Goal: Information Seeking & Learning: Check status

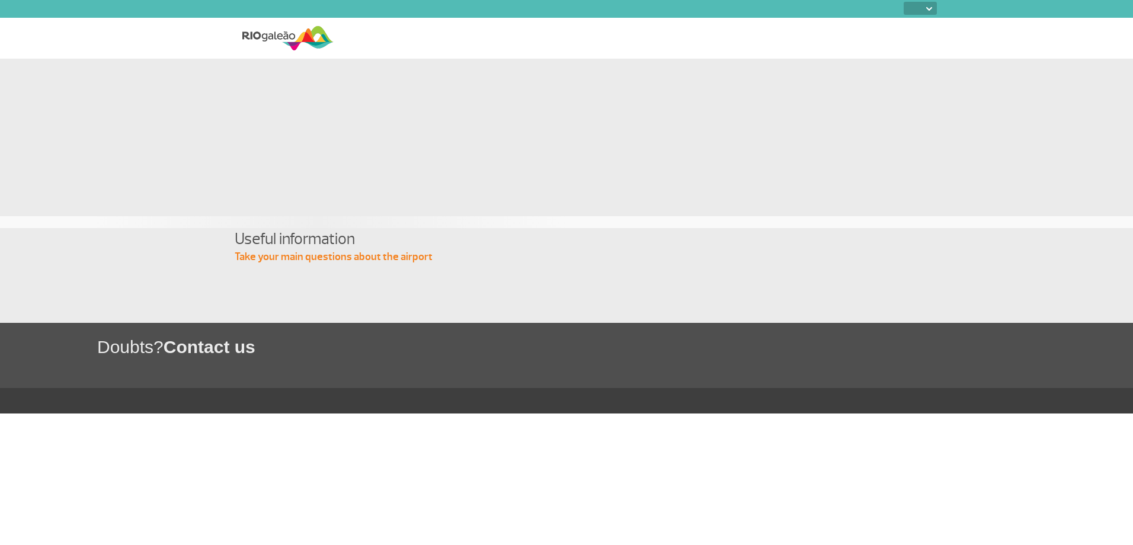
select select
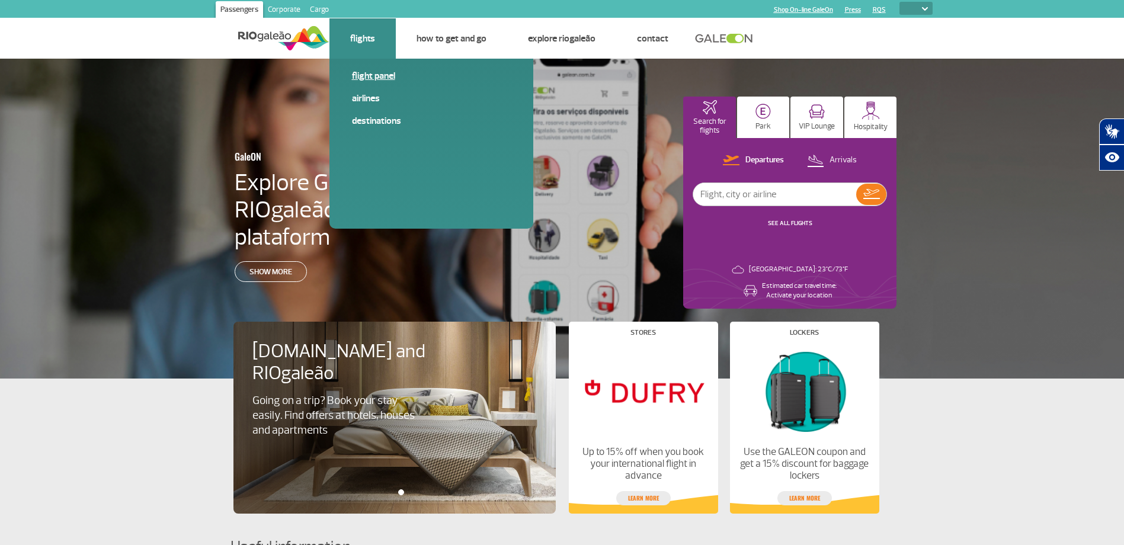
click at [360, 75] on link "Flight panel" at bounding box center [431, 75] width 159 height 13
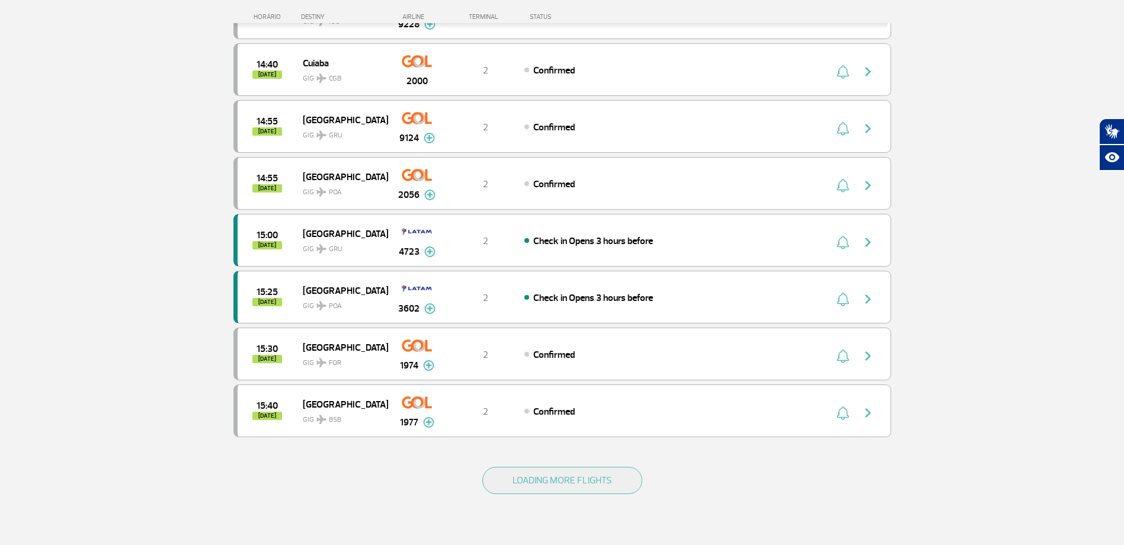
scroll to position [1052, 0]
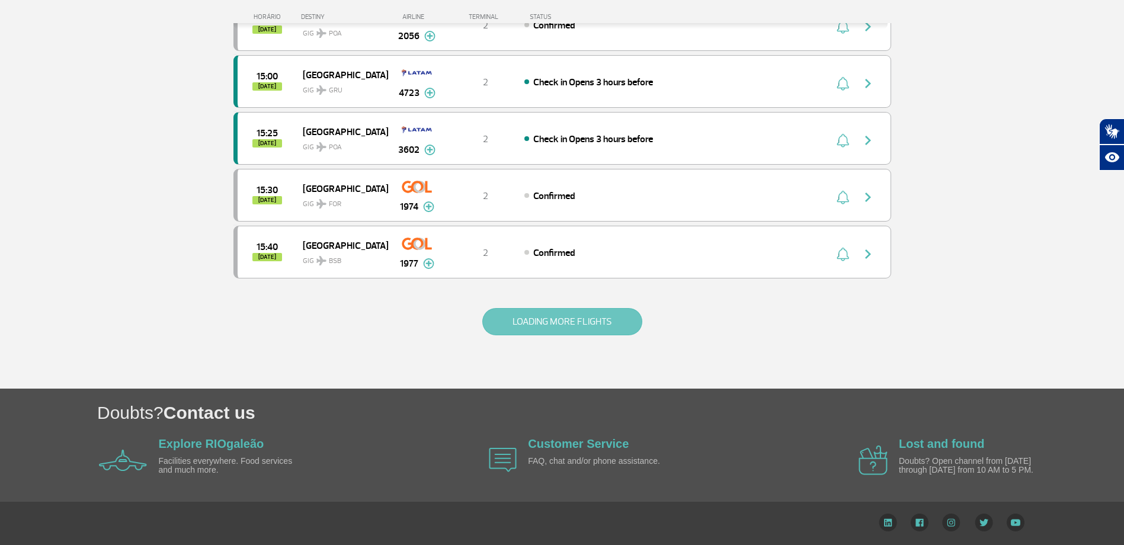
click at [536, 322] on button "LOADING MORE FLIGHTS" at bounding box center [562, 321] width 160 height 27
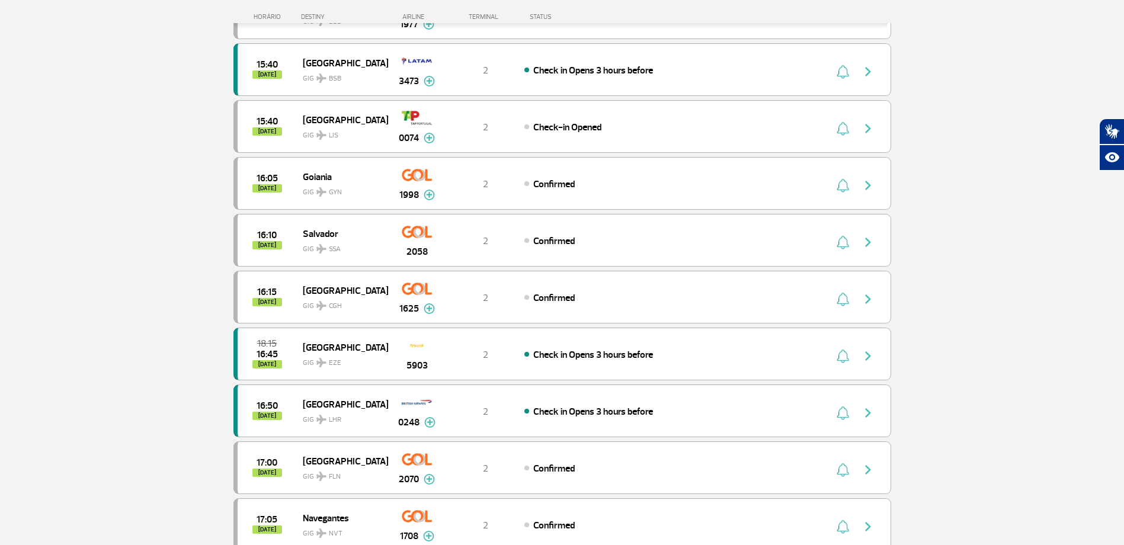
scroll to position [1407, 0]
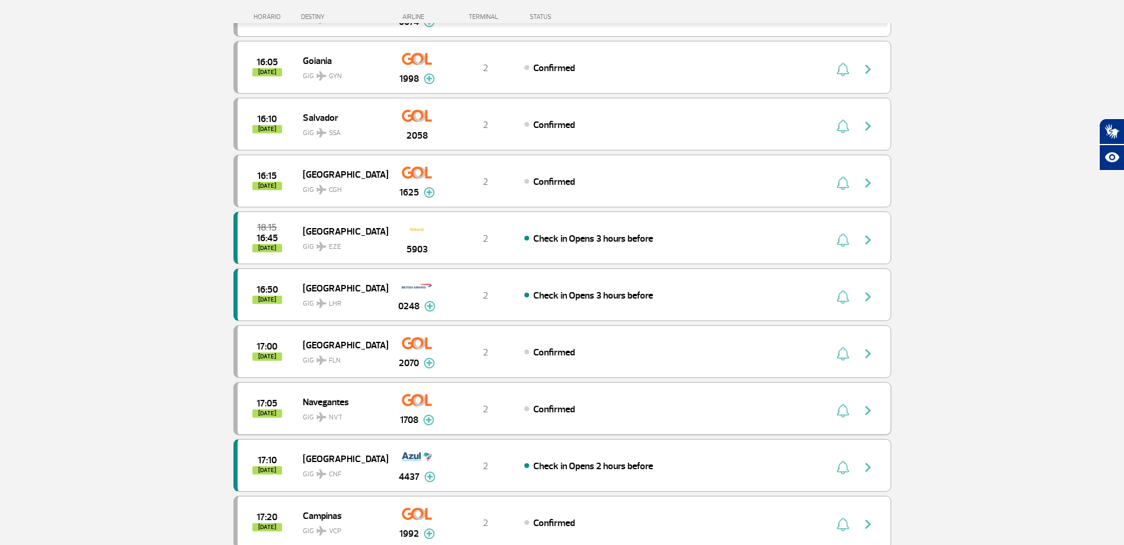
click at [865, 412] on img "button" at bounding box center [868, 411] width 14 height 14
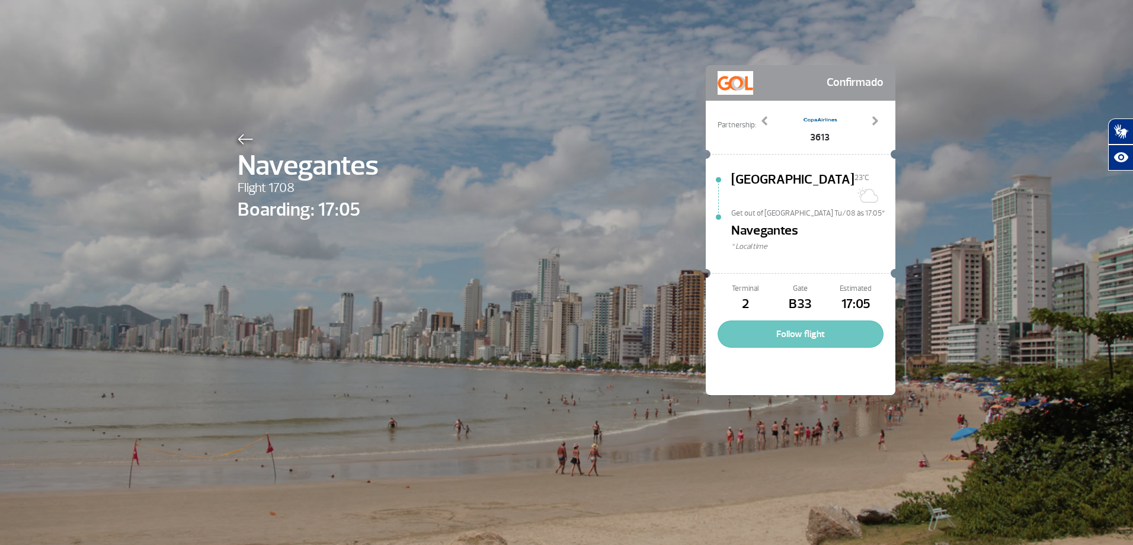
click at [788, 321] on button "Follow flight" at bounding box center [801, 334] width 166 height 27
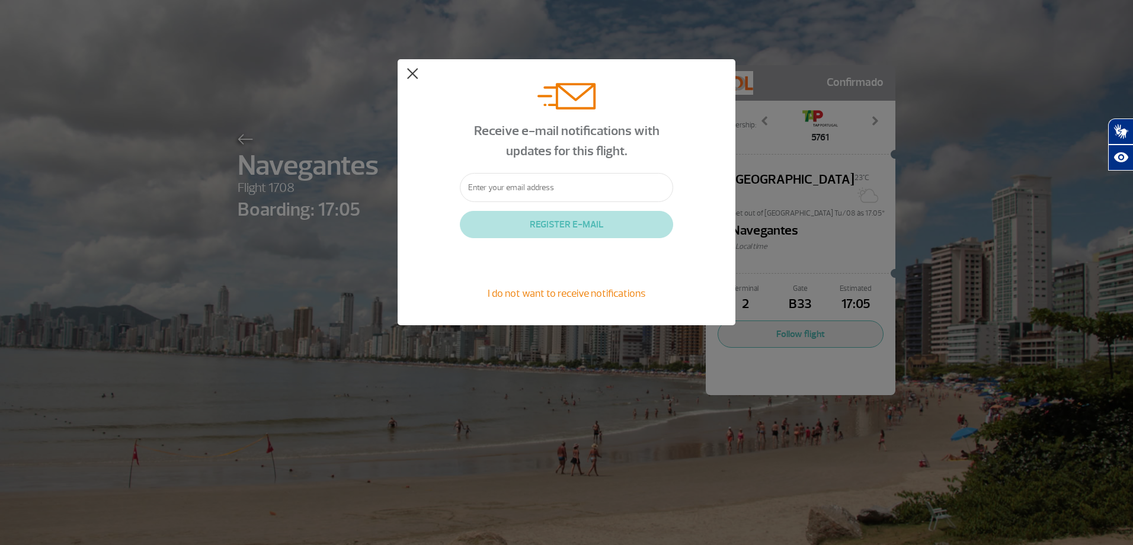
click at [418, 76] on button at bounding box center [412, 74] width 12 height 12
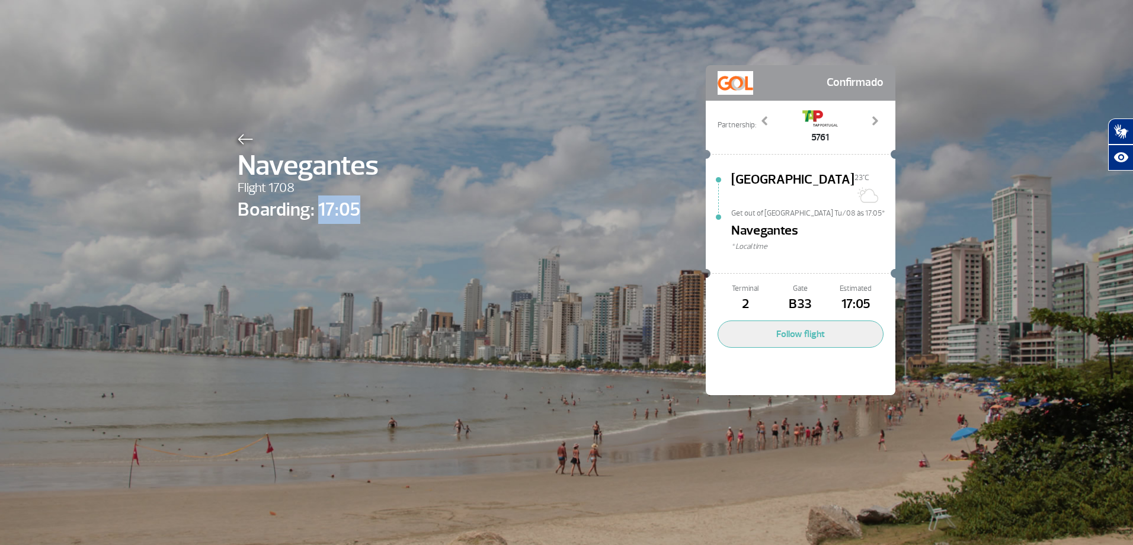
drag, startPoint x: 357, startPoint y: 208, endPoint x: 311, endPoint y: 201, distance: 46.7
click at [311, 201] on span "Boarding: 17:05" at bounding box center [308, 210] width 141 height 28
drag, startPoint x: 311, startPoint y: 201, endPoint x: 236, endPoint y: 134, distance: 100.2
click at [238, 134] on img at bounding box center [245, 139] width 15 height 11
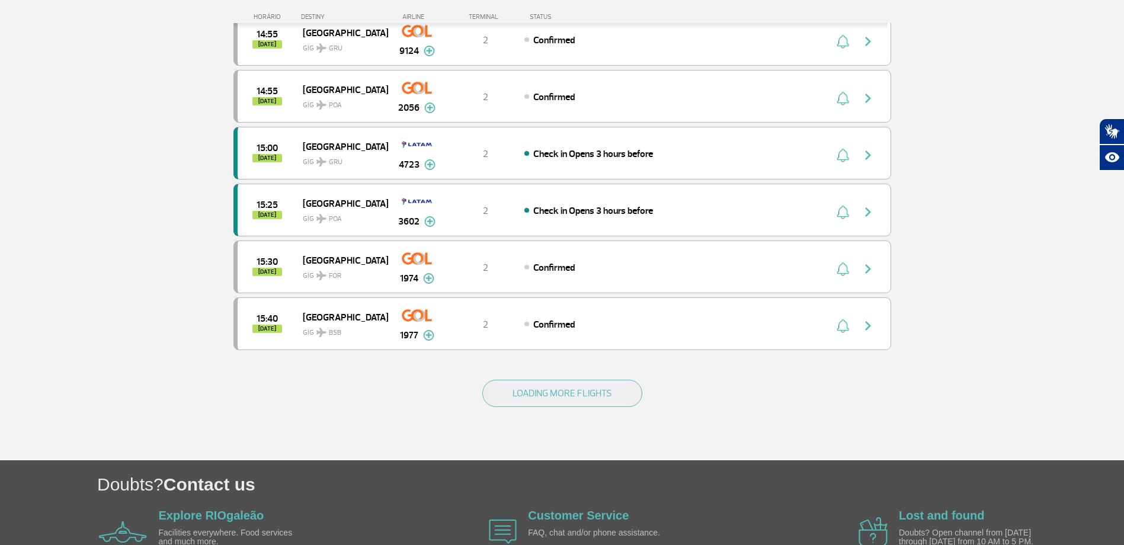
scroll to position [1007, 0]
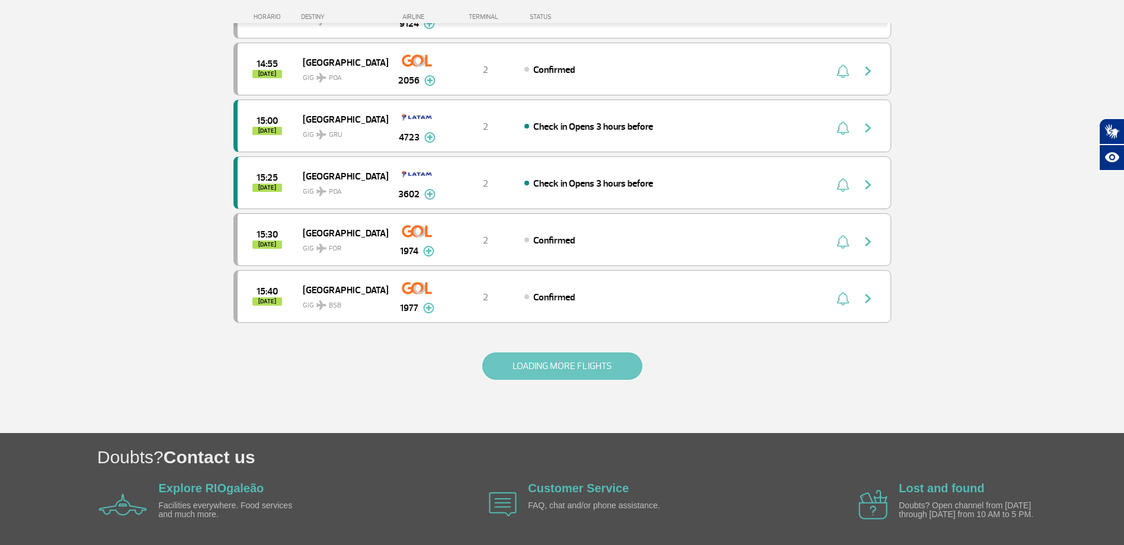
click at [614, 366] on button "LOADING MORE FLIGHTS" at bounding box center [562, 366] width 160 height 27
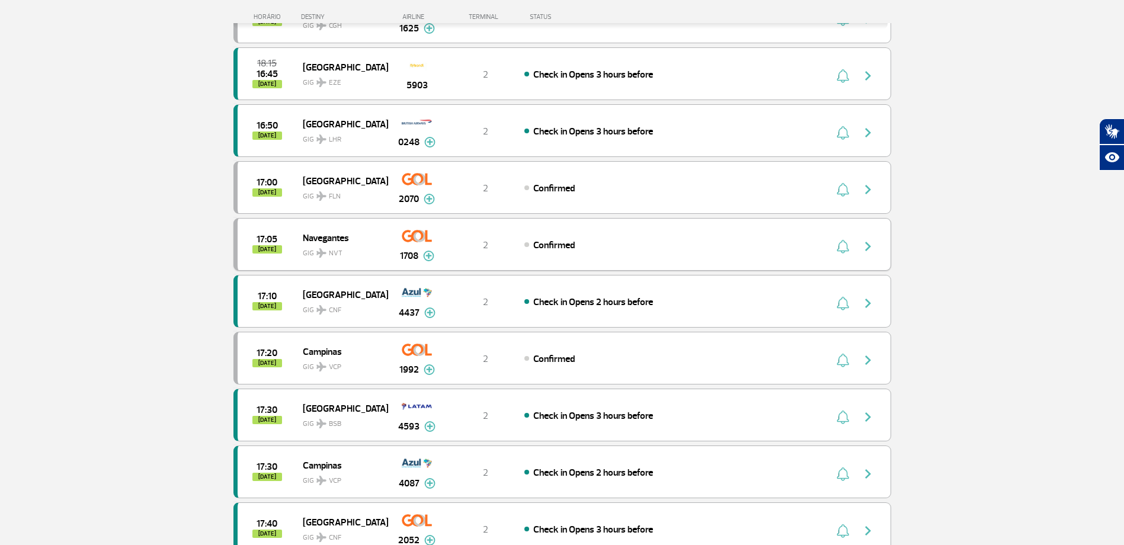
scroll to position [1600, 0]
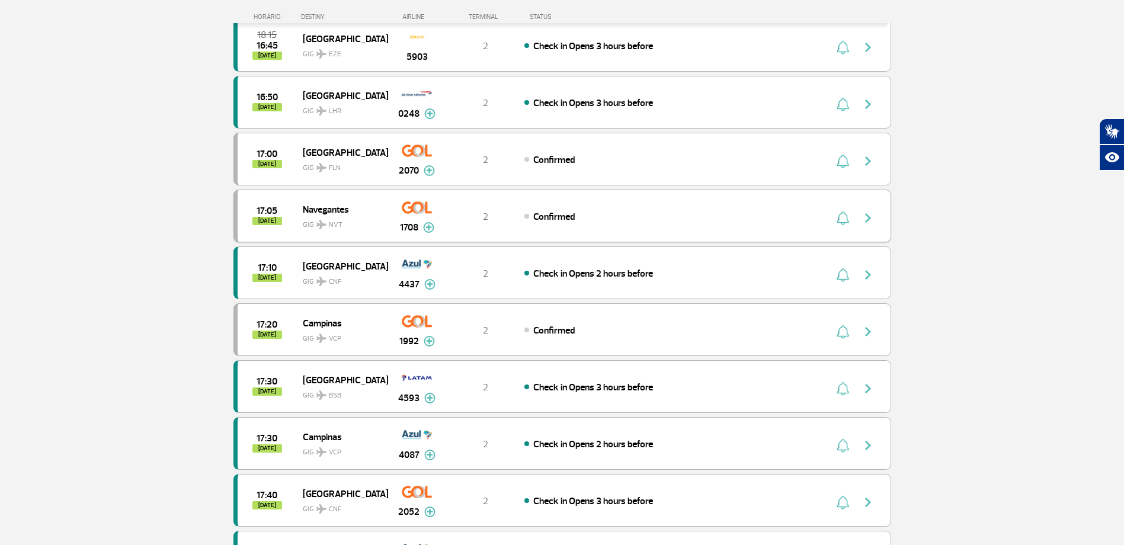
click at [430, 229] on img at bounding box center [428, 227] width 11 height 11
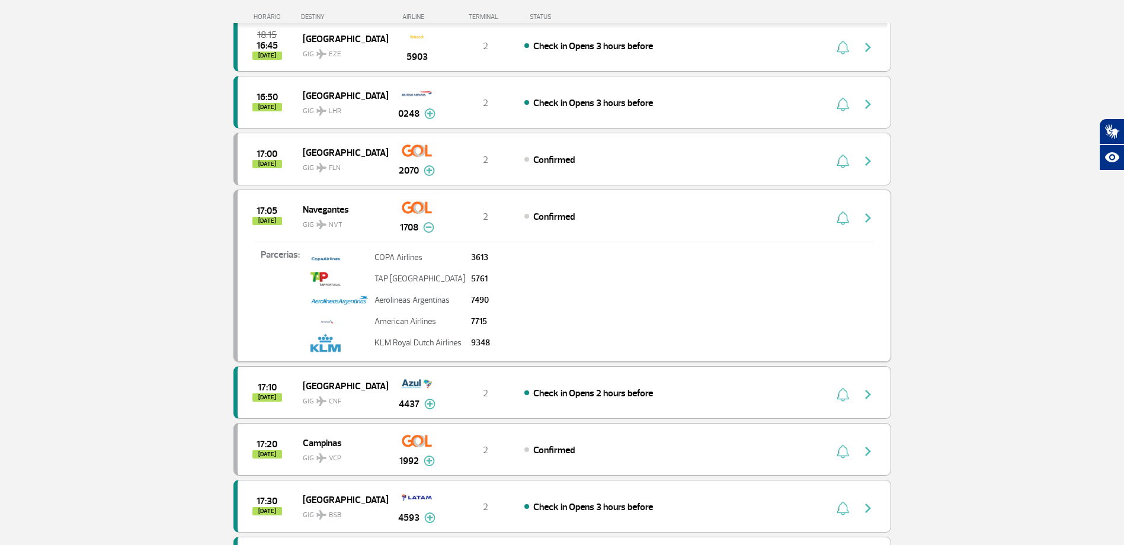
click at [428, 228] on img at bounding box center [428, 227] width 11 height 11
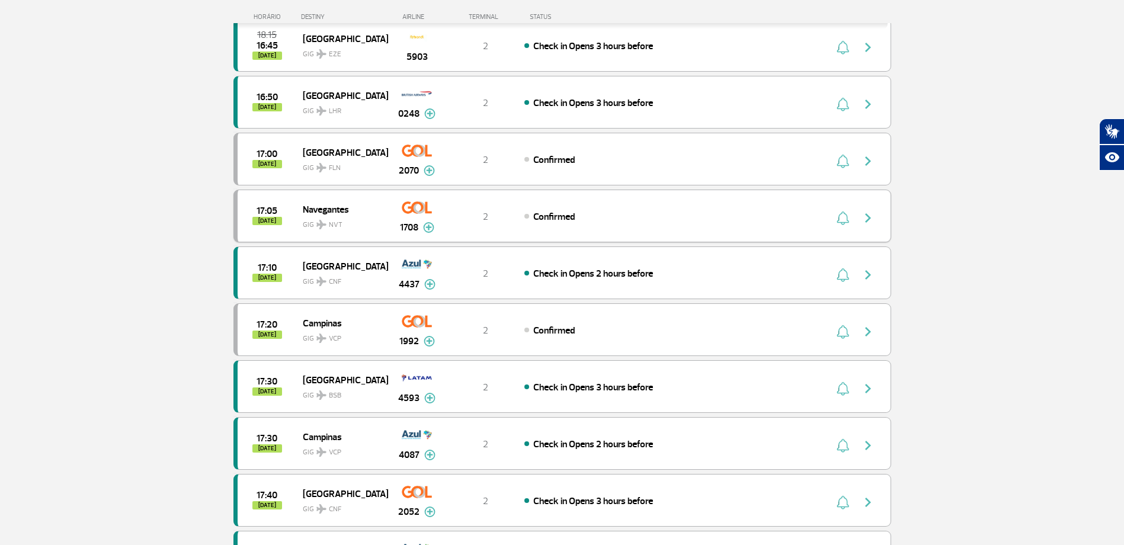
click at [847, 219] on img "button" at bounding box center [843, 218] width 12 height 14
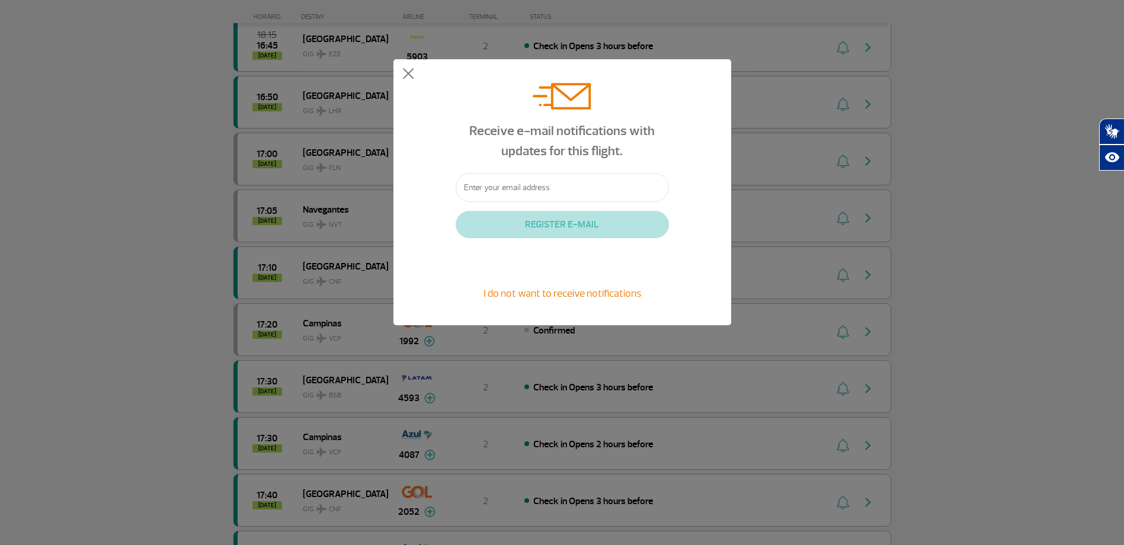
click at [410, 65] on div "Receive e-mail notifications with updates for this flight. REGISTER E-MAIL I do…" at bounding box center [562, 192] width 338 height 266
click at [410, 73] on button at bounding box center [408, 74] width 12 height 12
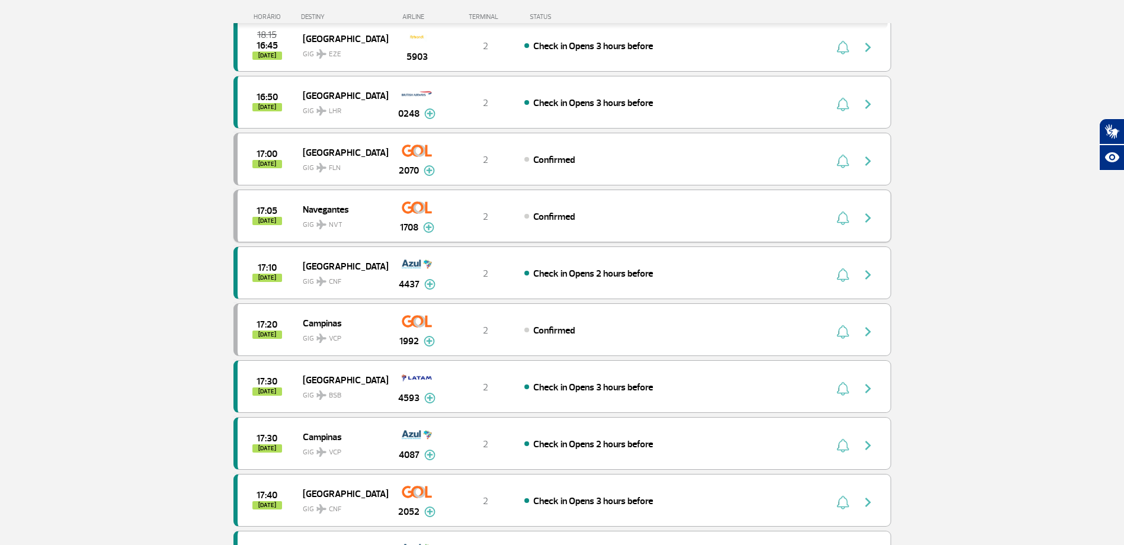
click at [268, 219] on span "[DATE]" at bounding box center [267, 221] width 30 height 8
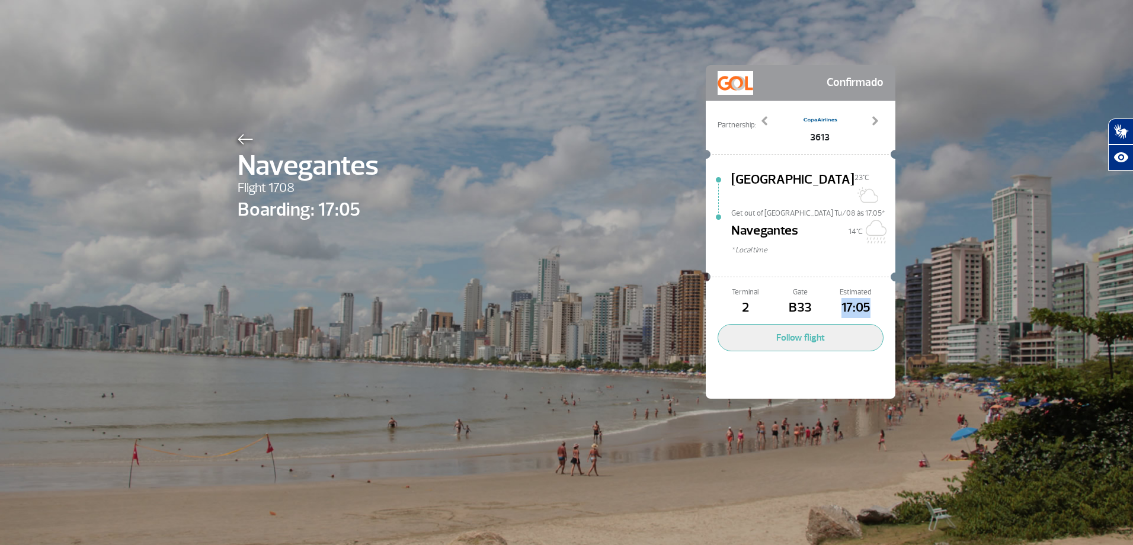
drag, startPoint x: 859, startPoint y: 290, endPoint x: 829, endPoint y: 285, distance: 30.1
click at [829, 298] on span "17:05" at bounding box center [855, 308] width 55 height 20
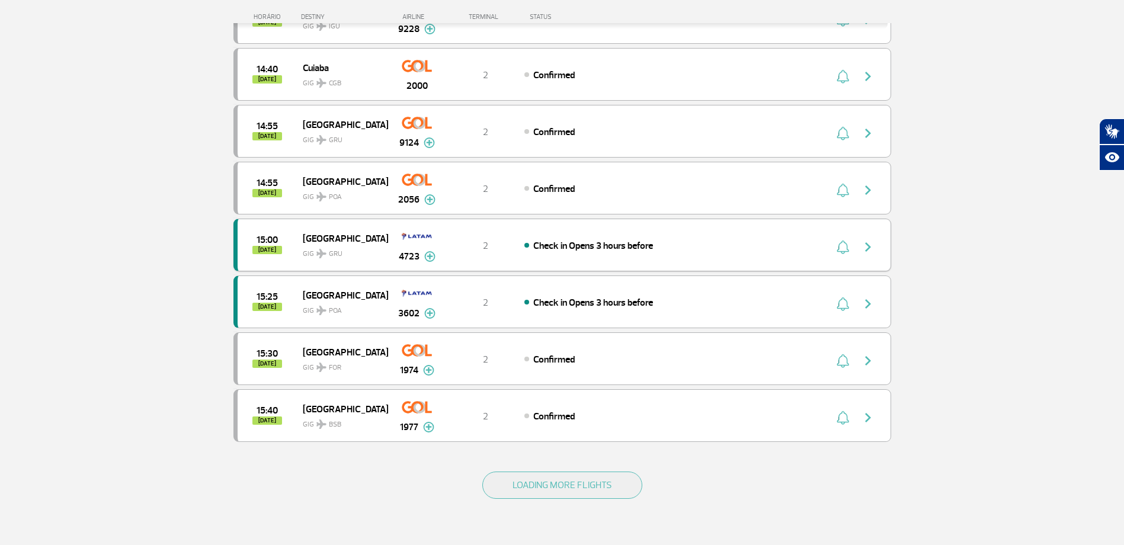
scroll to position [889, 0]
click at [601, 490] on button "LOADING MORE FLIGHTS" at bounding box center [562, 484] width 160 height 27
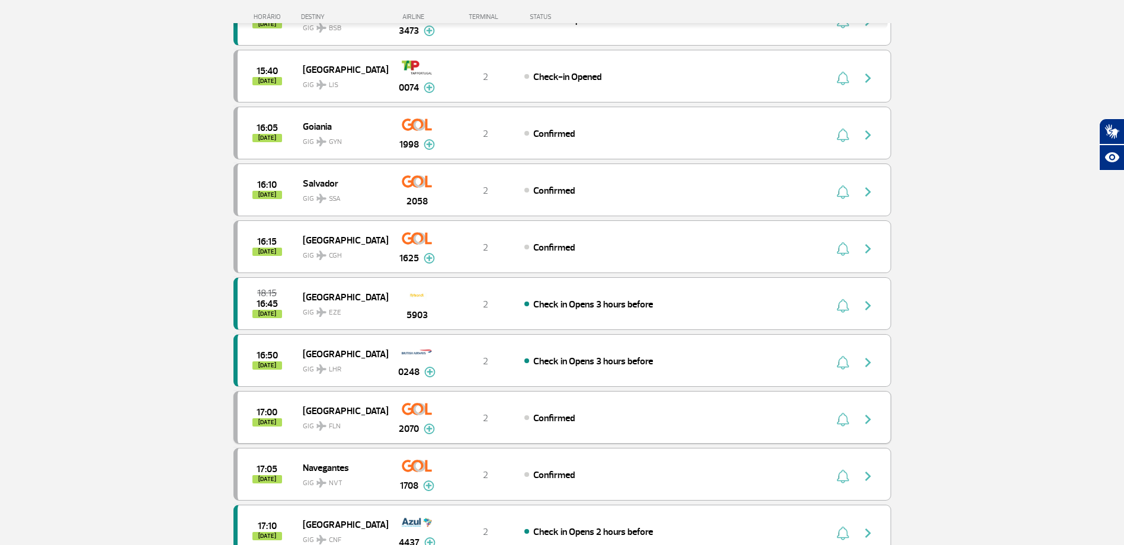
scroll to position [1363, 0]
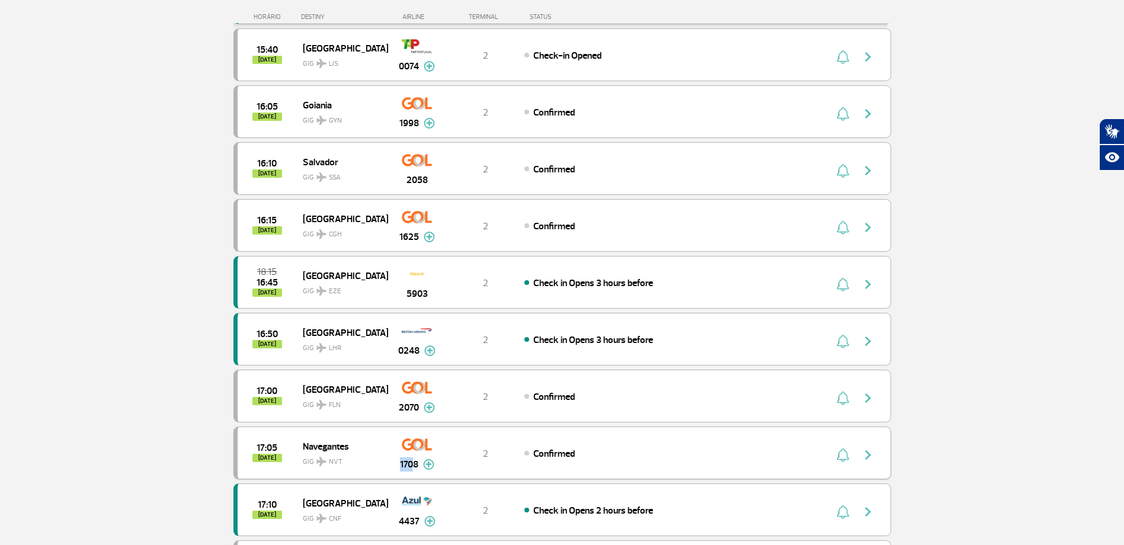
drag, startPoint x: 411, startPoint y: 467, endPoint x: 396, endPoint y: 466, distance: 15.4
click at [396, 466] on div "1708" at bounding box center [417, 452] width 59 height 37
click at [398, 466] on div "1708" at bounding box center [417, 452] width 59 height 37
